Goal: Find specific page/section: Find specific page/section

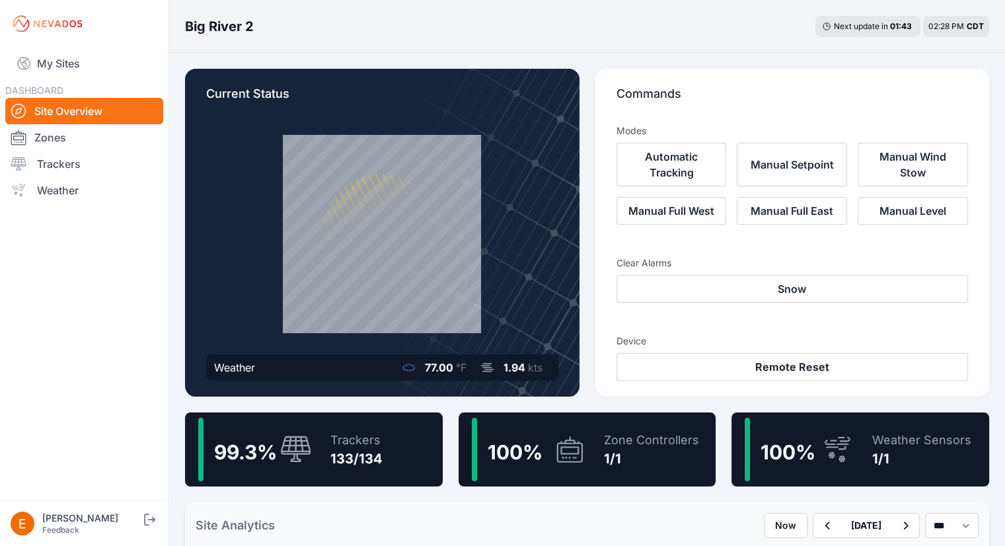
drag, startPoint x: 592, startPoint y: 403, endPoint x: 572, endPoint y: 320, distance: 85.1
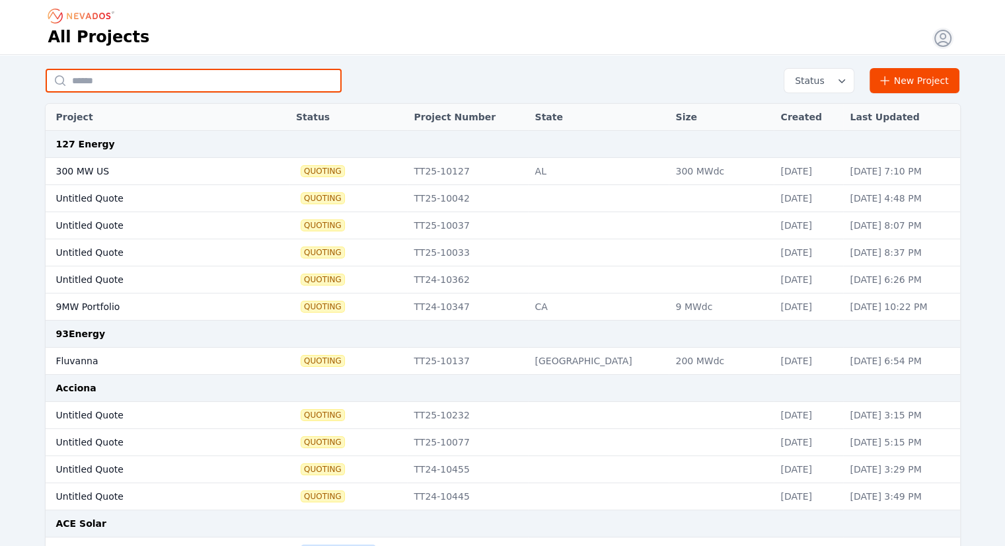
drag, startPoint x: 0, startPoint y: 0, endPoint x: 283, endPoint y: 73, distance: 291.9
click at [283, 73] on input "text" at bounding box center [194, 81] width 296 height 24
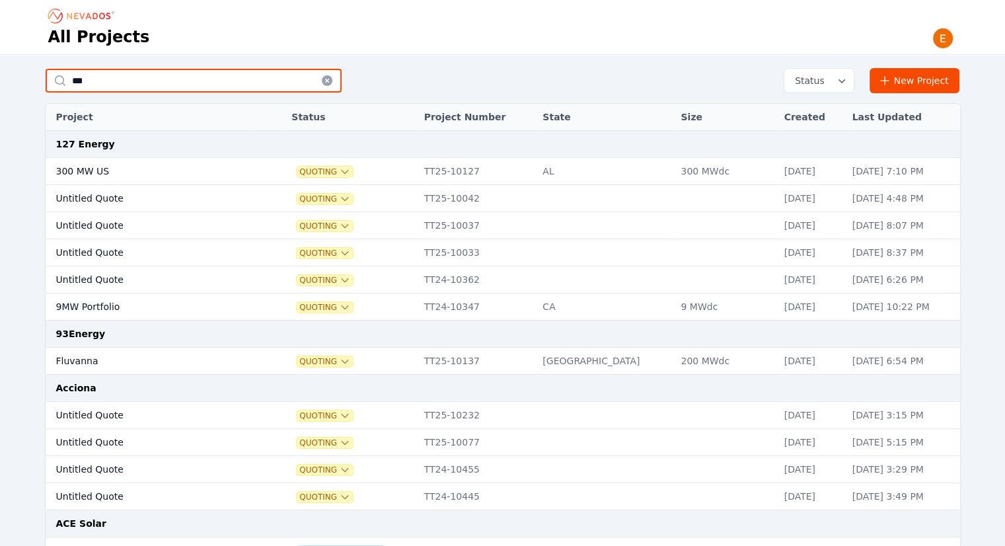
type input "***"
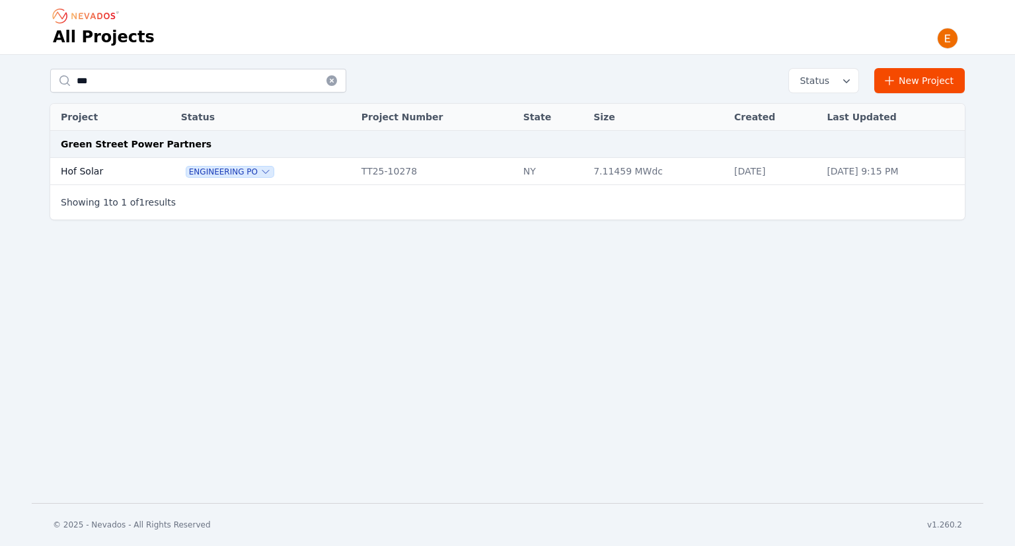
click at [90, 171] on td "Hof Solar" at bounding box center [101, 171] width 102 height 27
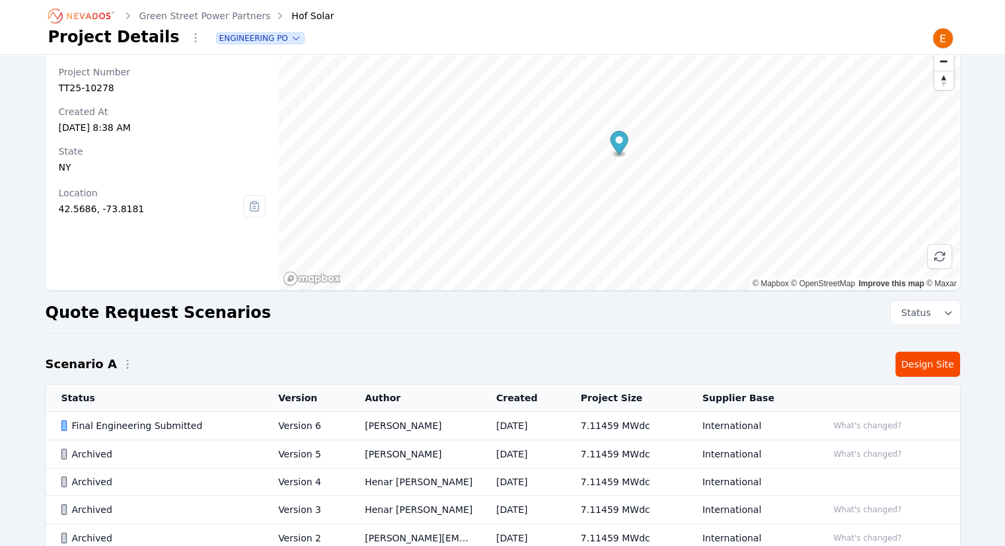
scroll to position [132, 0]
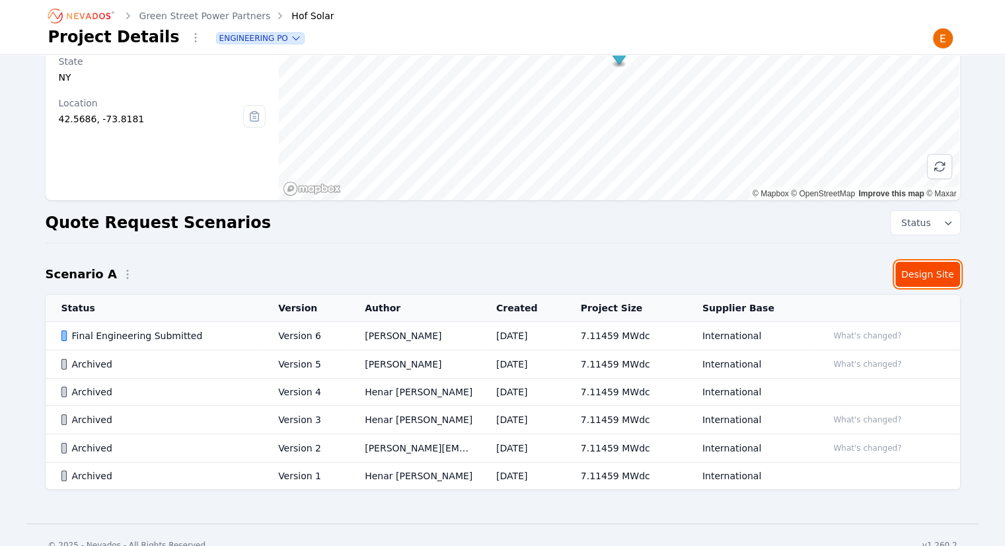
click at [945, 271] on link "Design Site" at bounding box center [927, 274] width 65 height 25
click at [933, 273] on link "Design Site" at bounding box center [927, 274] width 65 height 25
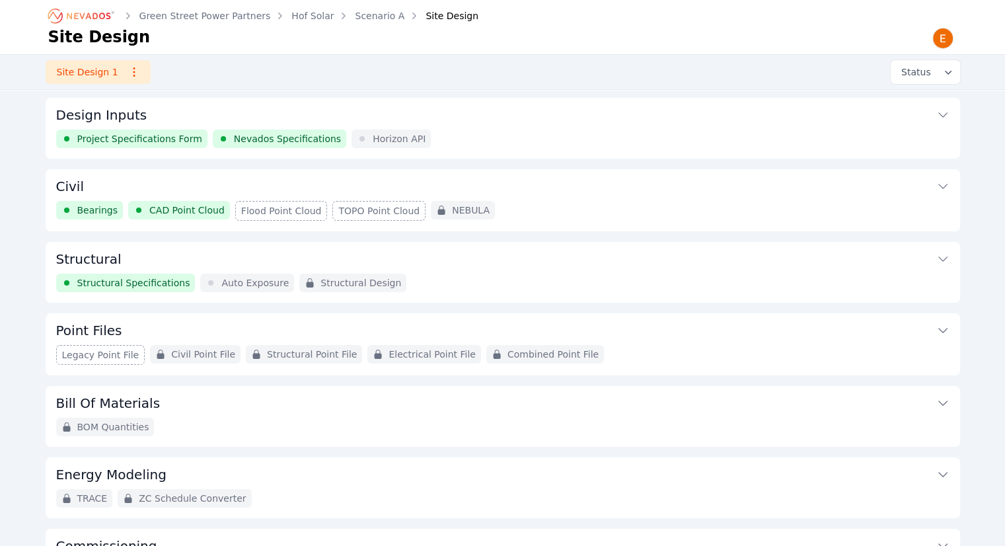
click at [513, 265] on button "Structural" at bounding box center [502, 258] width 893 height 32
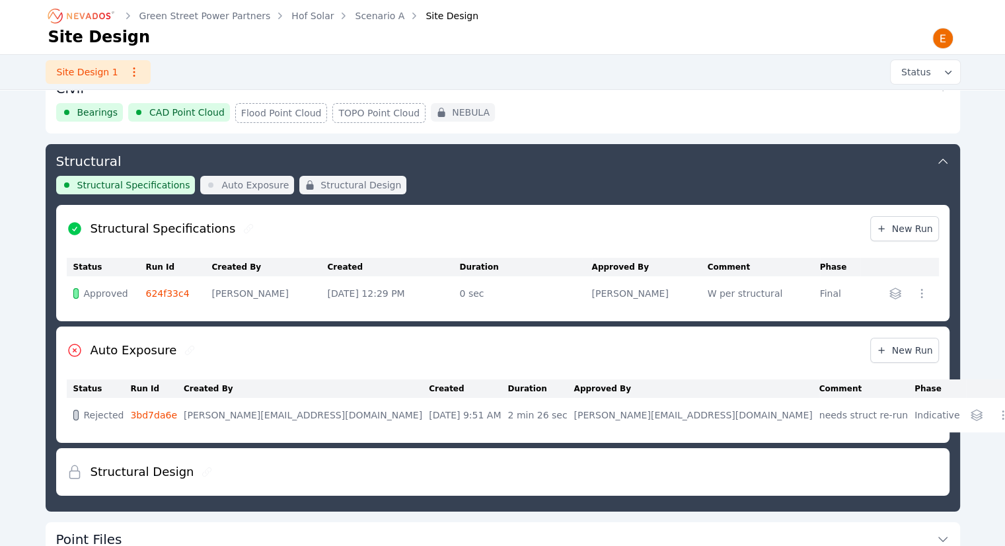
scroll to position [76, 0]
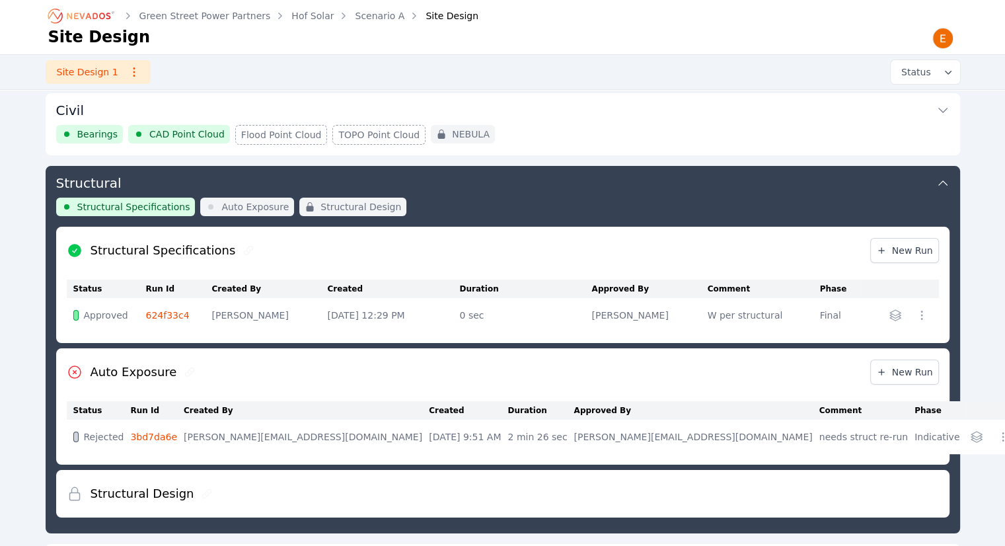
click at [461, 254] on div "Structural Specifications New Run" at bounding box center [503, 251] width 872 height 48
click at [482, 194] on button "Structural" at bounding box center [502, 182] width 893 height 32
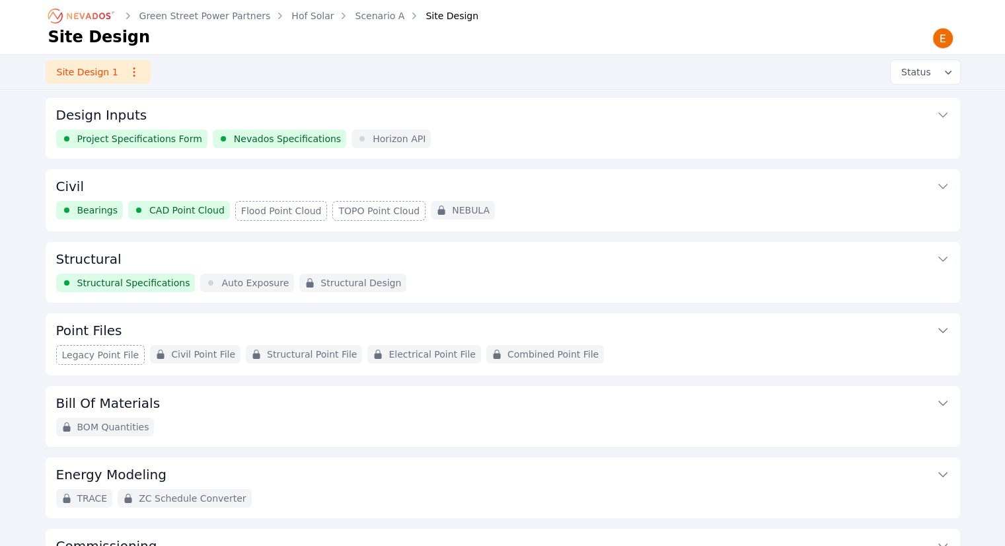
click at [531, 203] on div "Bearings CAD Point Cloud Flood Point Cloud TOPO Point Cloud NEBULA" at bounding box center [502, 211] width 893 height 20
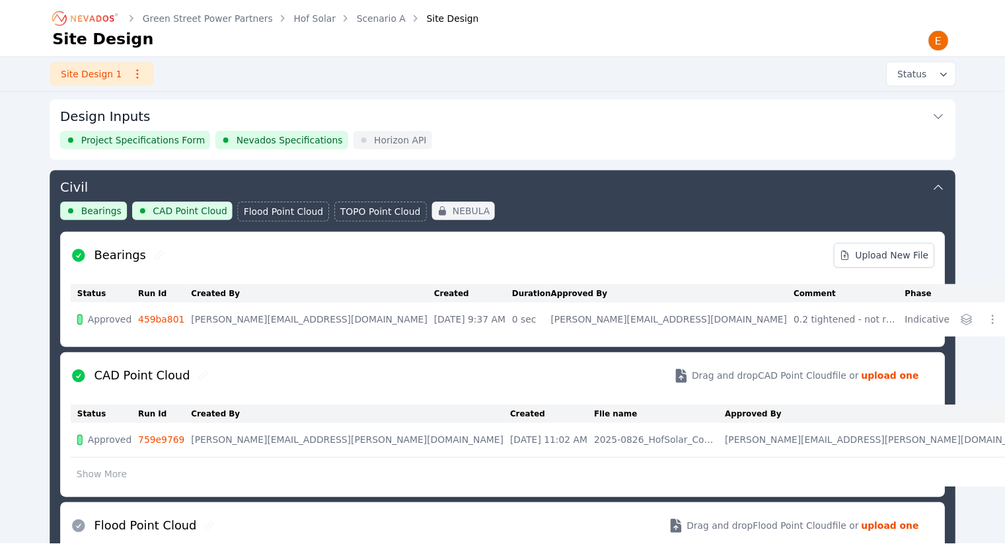
scroll to position [69, 0]
